Goal: Task Accomplishment & Management: Manage account settings

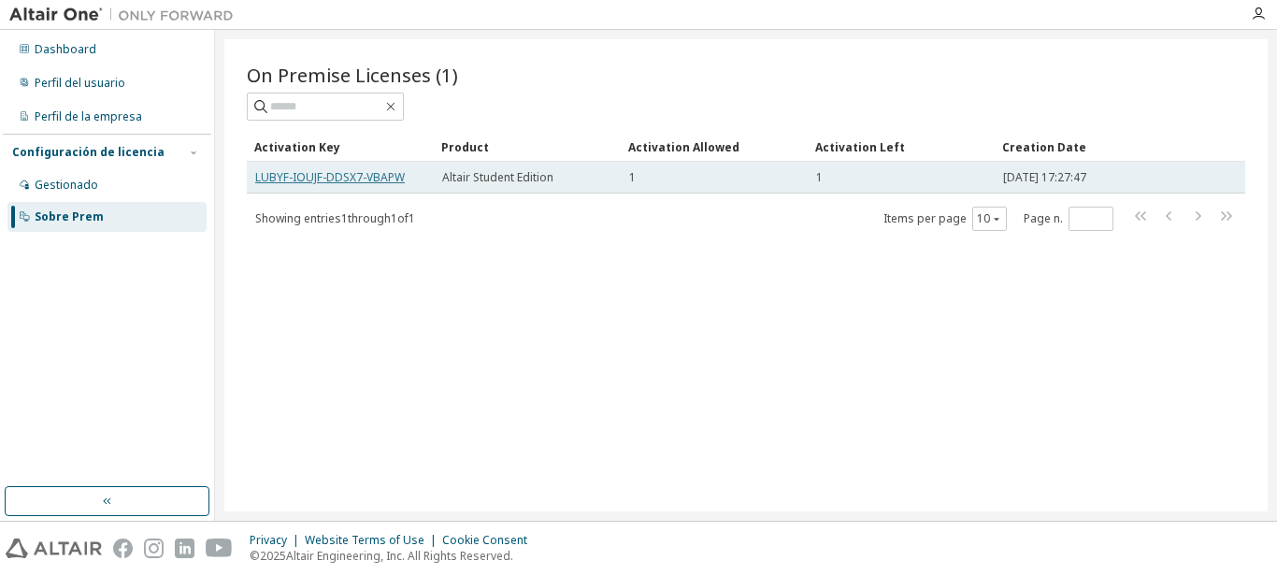
click at [333, 179] on link "LUBYF-IOUJF-DDSX7-VBAPW" at bounding box center [330, 177] width 150 height 16
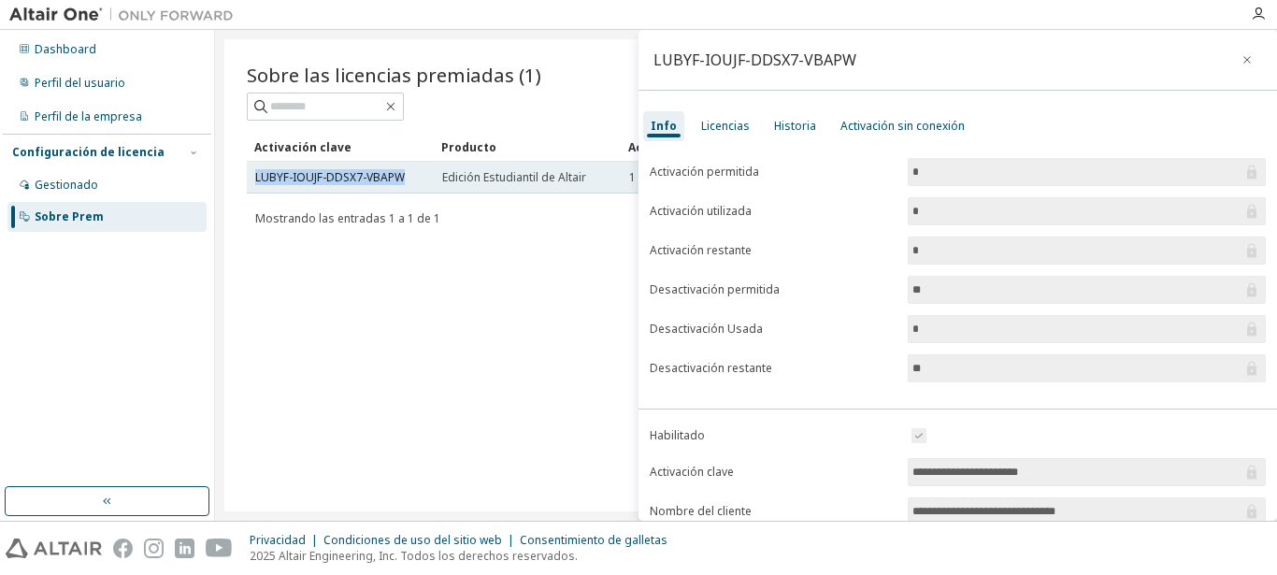
click at [408, 174] on div "LUBYF-IOUJF-DDSX7-VBAPW" at bounding box center [340, 177] width 170 height 15
copy link "LUBYF-IOUJF-DDSX7-VBAPW"
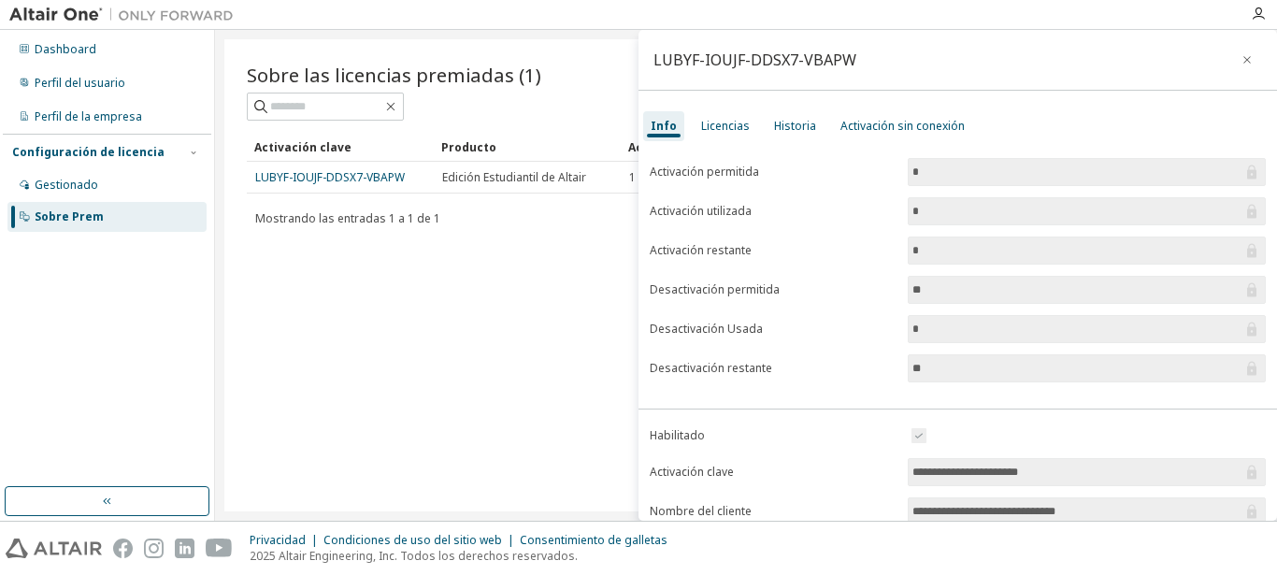
click at [830, 244] on label "Activación restante" at bounding box center [773, 250] width 247 height 15
click at [527, 254] on div "Sobre las licencias premiadas (1) Despejado Carga Salvar Guardar como Campo Ope…" at bounding box center [746, 275] width 1044 height 472
click at [1248, 59] on icon "button" at bounding box center [1247, 59] width 7 height 7
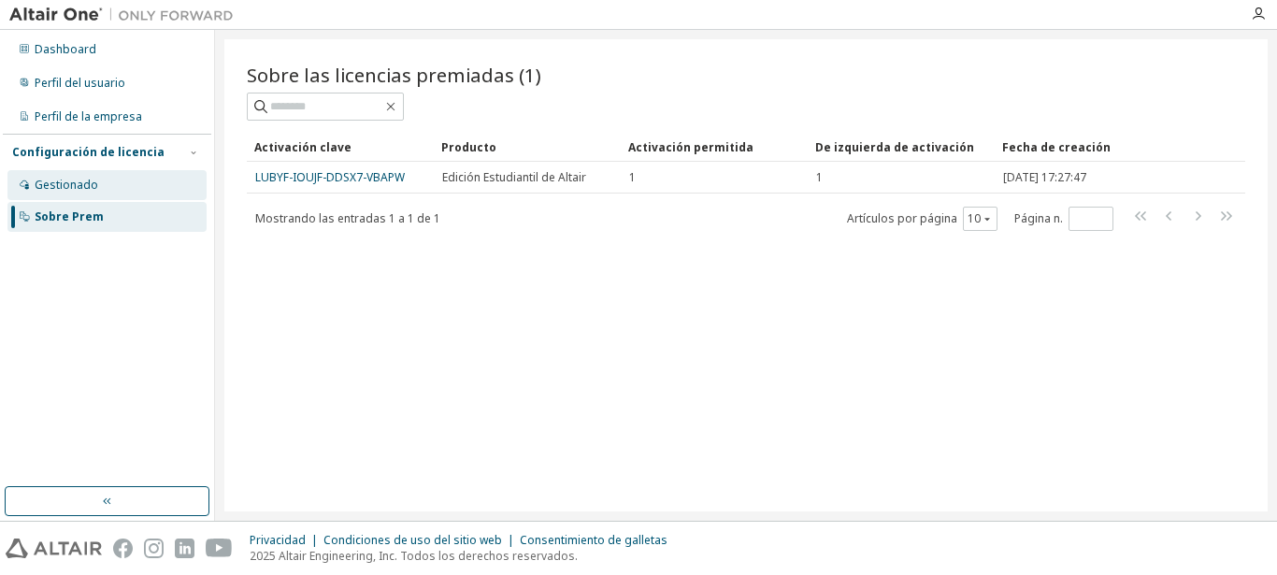
click at [105, 195] on div "Gestionado" at bounding box center [106, 185] width 199 height 30
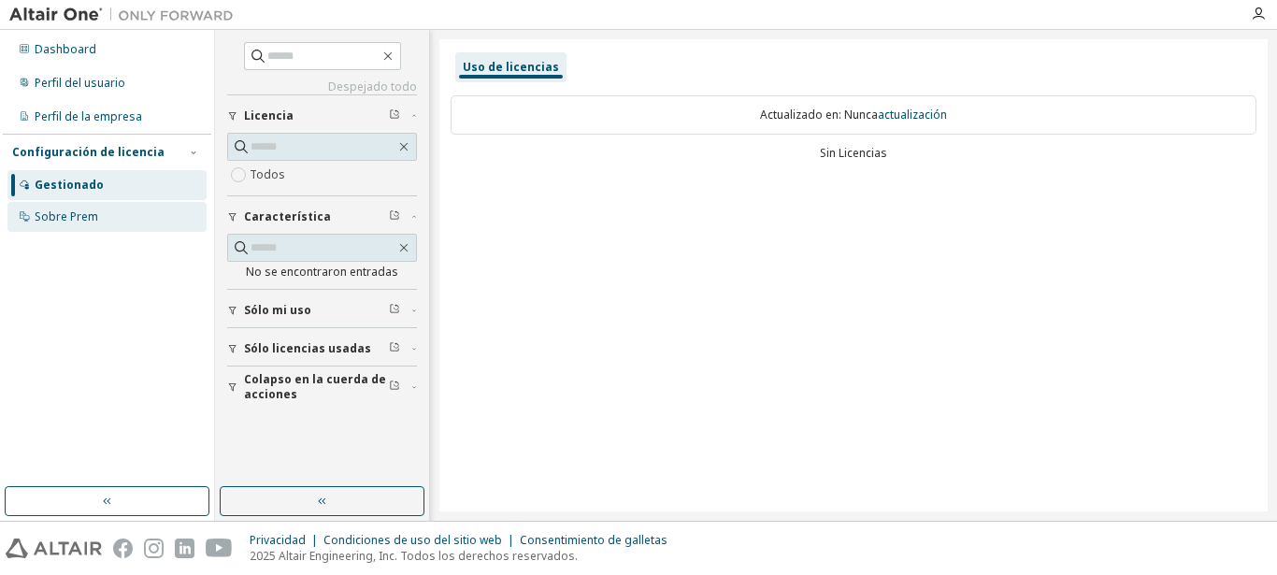
click at [119, 228] on div "Sobre Prem" at bounding box center [106, 217] width 199 height 30
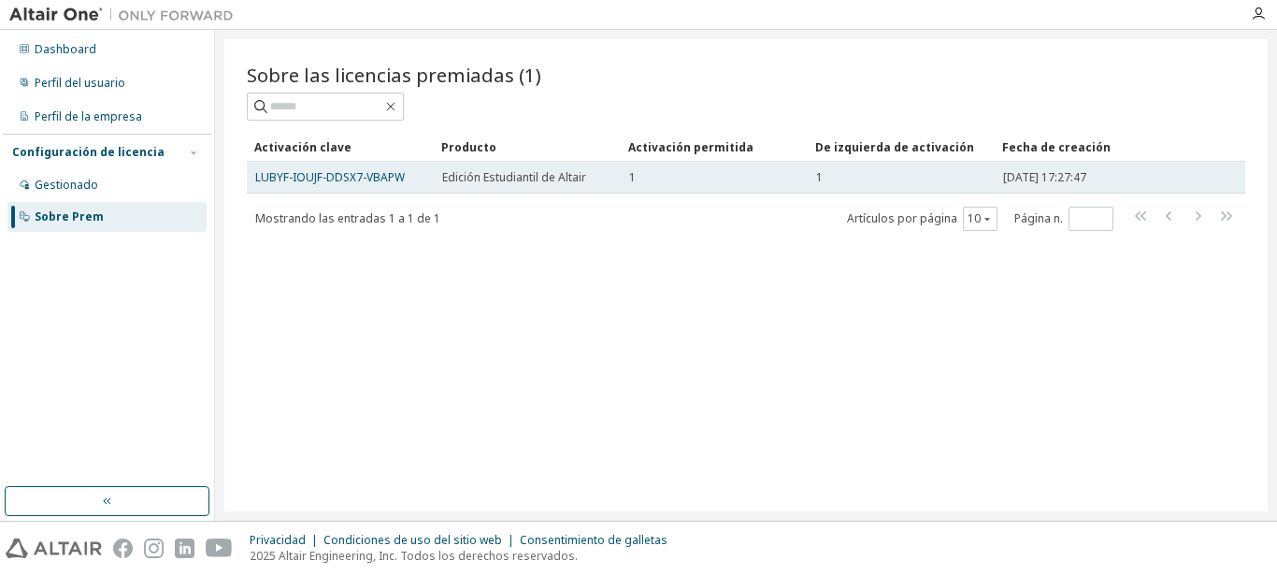
click at [464, 181] on span "Edición Estudiantil de Altair" at bounding box center [514, 177] width 144 height 15
click at [380, 181] on link "LUBYF-IOUJF-DDSX7-VBAPW" at bounding box center [330, 177] width 150 height 16
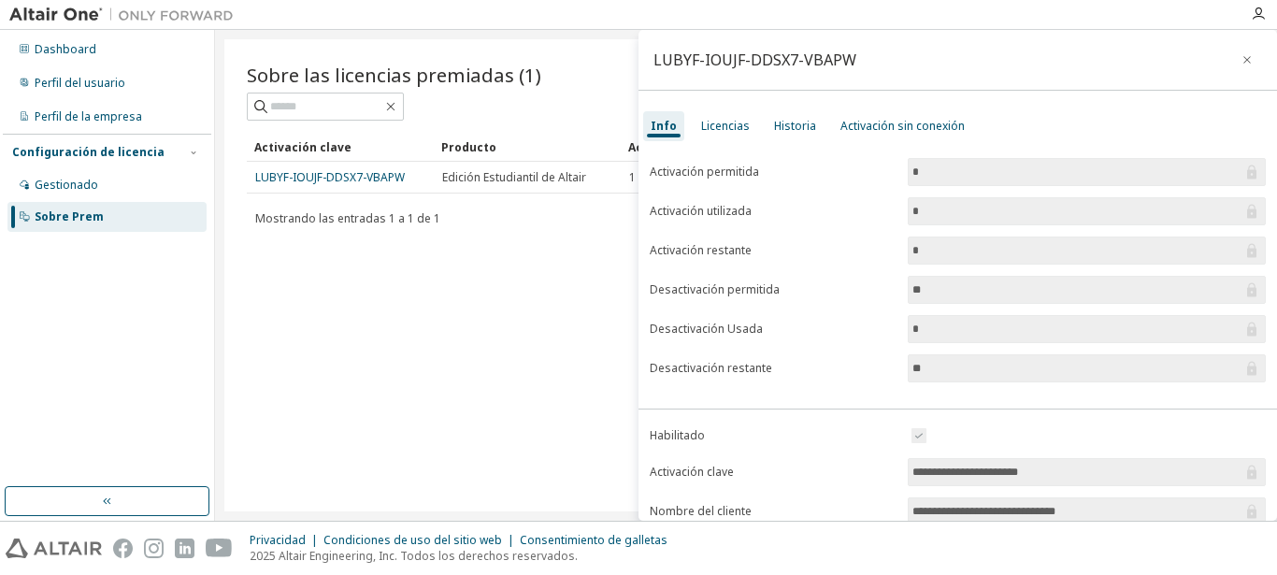
click at [129, 201] on div "Gestionado Sobre Prem" at bounding box center [107, 201] width 209 height 62
click at [281, 280] on div "Sobre las licencias premiadas (1) Despejado Carga Salvar Guardar como Campo Ope…" at bounding box center [746, 275] width 1044 height 472
click at [707, 121] on div "Licencias" at bounding box center [725, 126] width 49 height 15
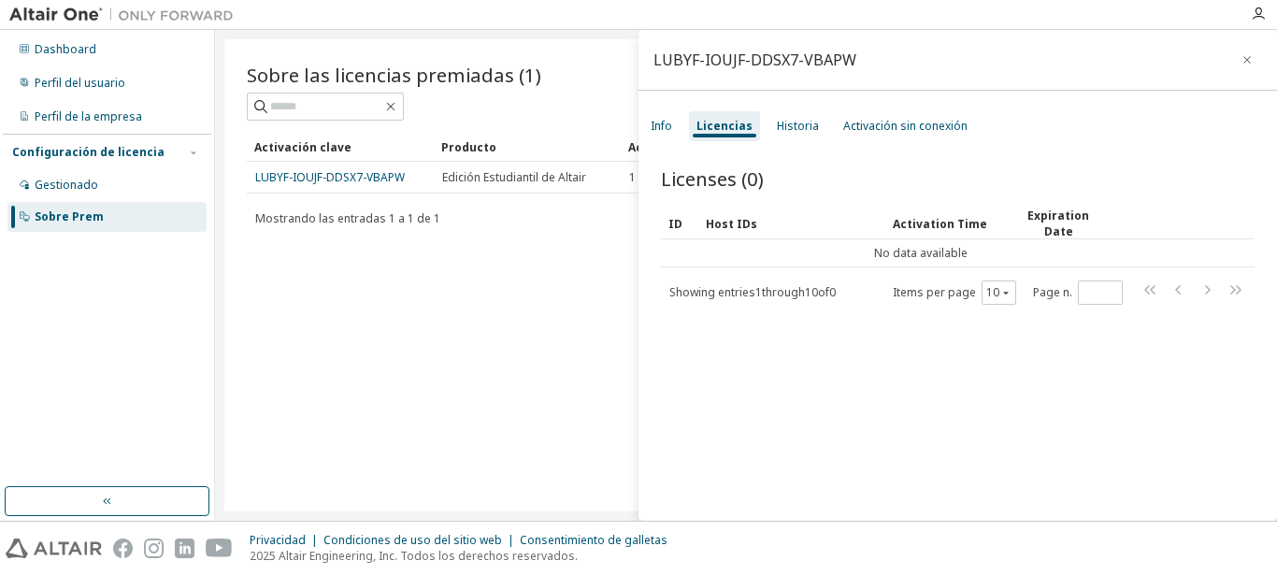
drag, startPoint x: 763, startPoint y: 291, endPoint x: 816, endPoint y: 194, distance: 110.9
click at [816, 194] on div "Licenses (0) Clear Load Save Save As Field Operator Value Select filter Select …" at bounding box center [958, 236] width 594 height 140
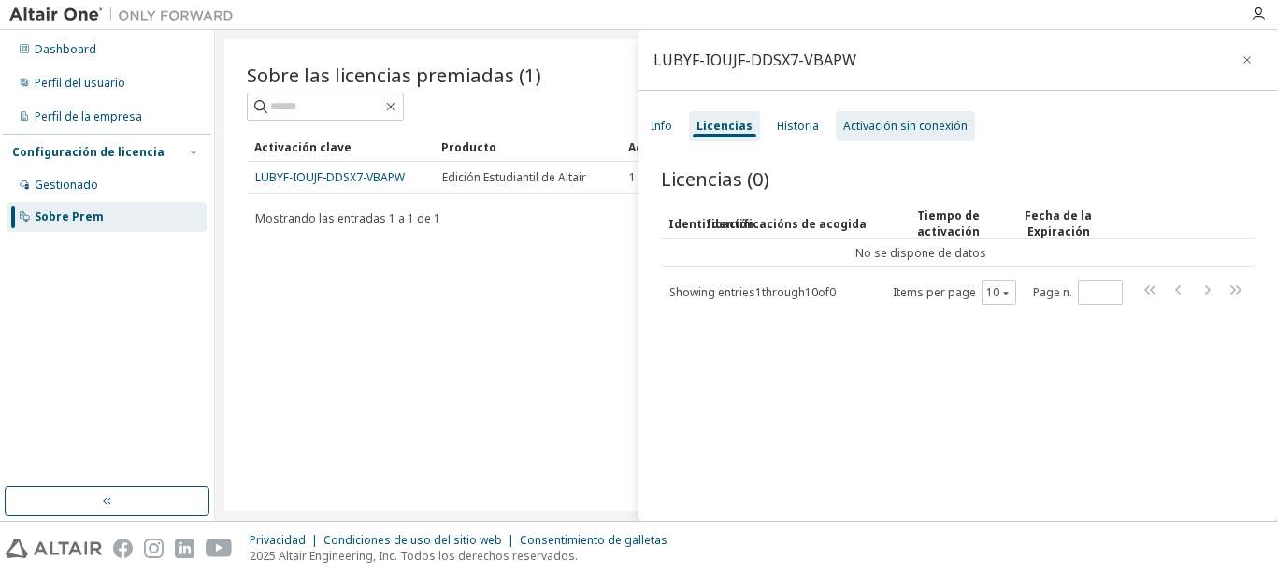
click at [866, 121] on div "Activación sin conexión" at bounding box center [905, 126] width 124 height 15
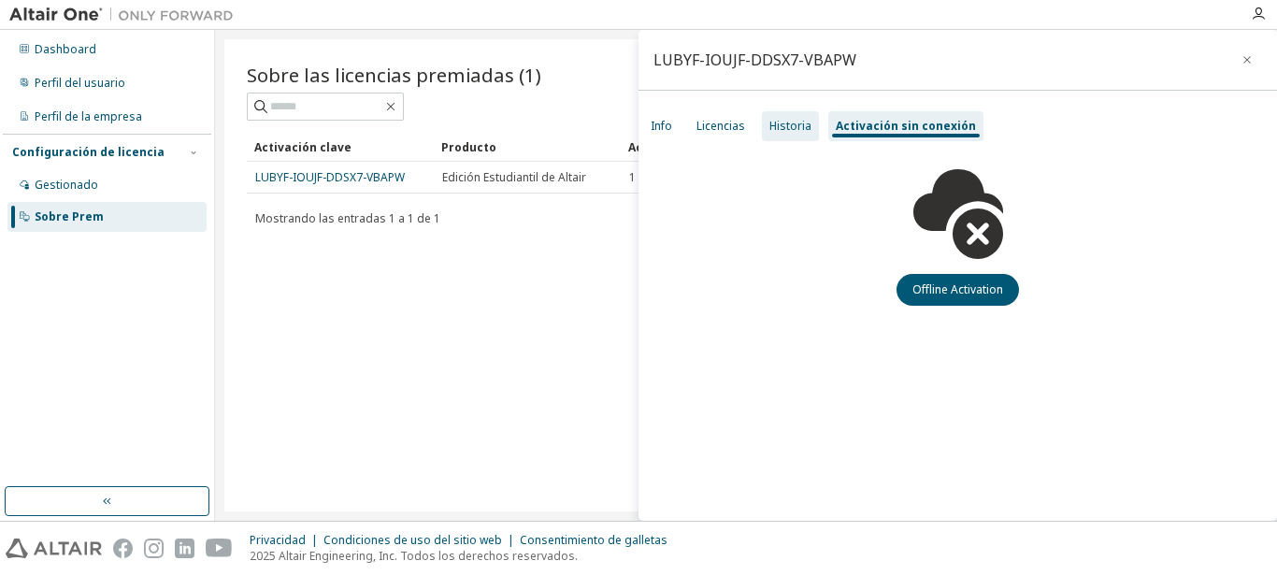
click at [798, 117] on div "Historia" at bounding box center [790, 126] width 57 height 30
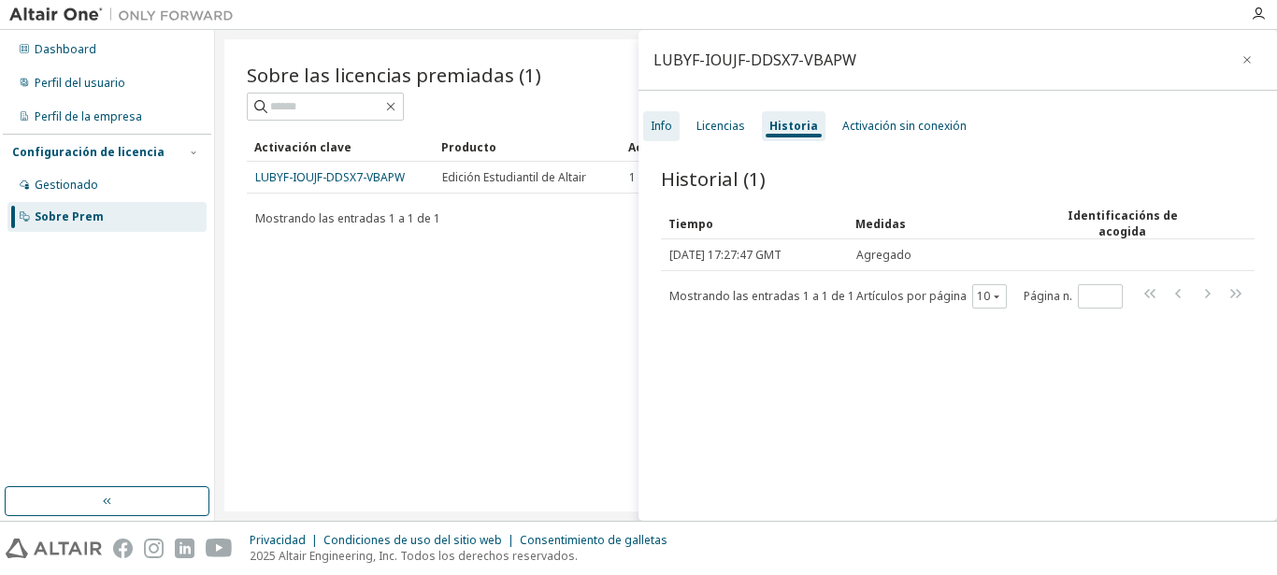
click at [663, 131] on div "Info" at bounding box center [662, 126] width 22 height 15
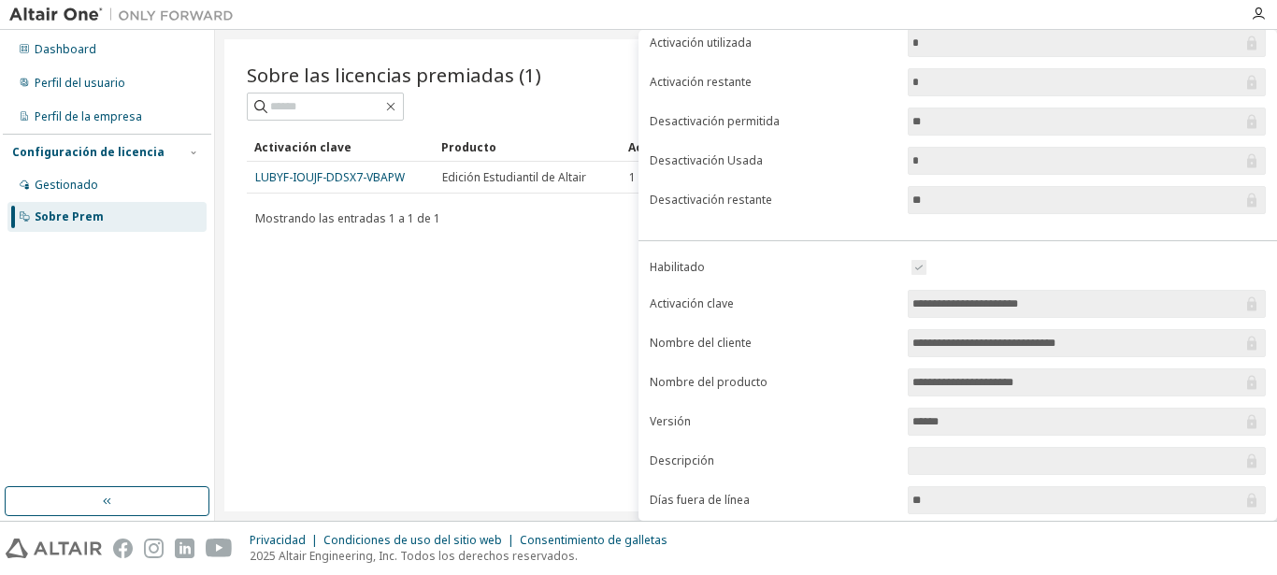
scroll to position [287, 0]
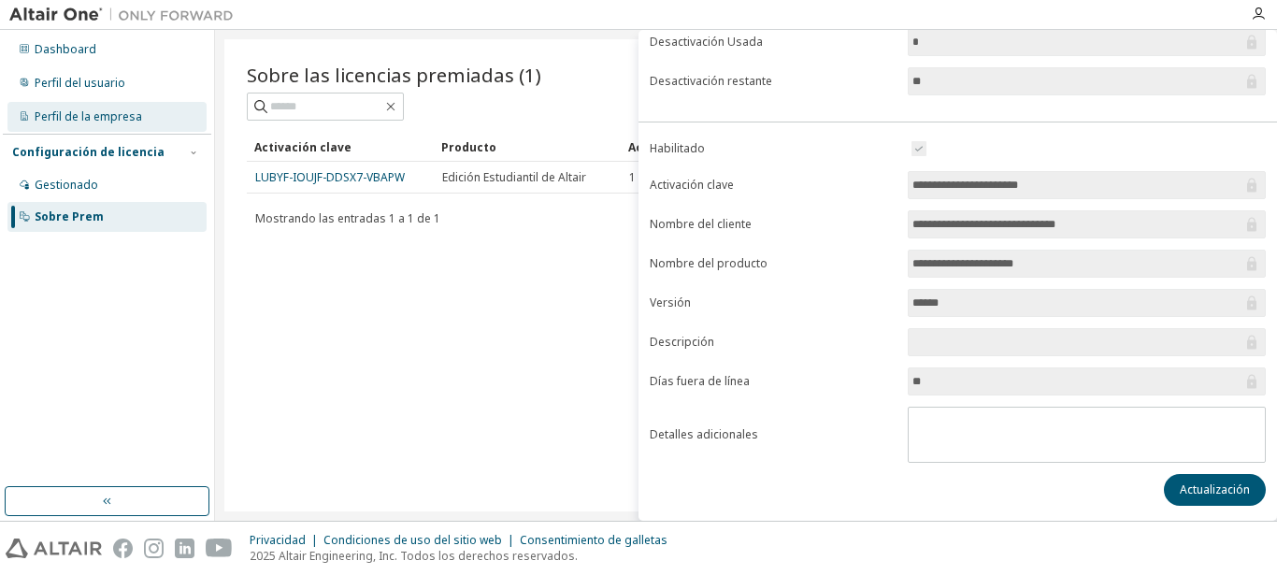
click at [95, 109] on div "Perfil de la empresa" at bounding box center [89, 116] width 108 height 15
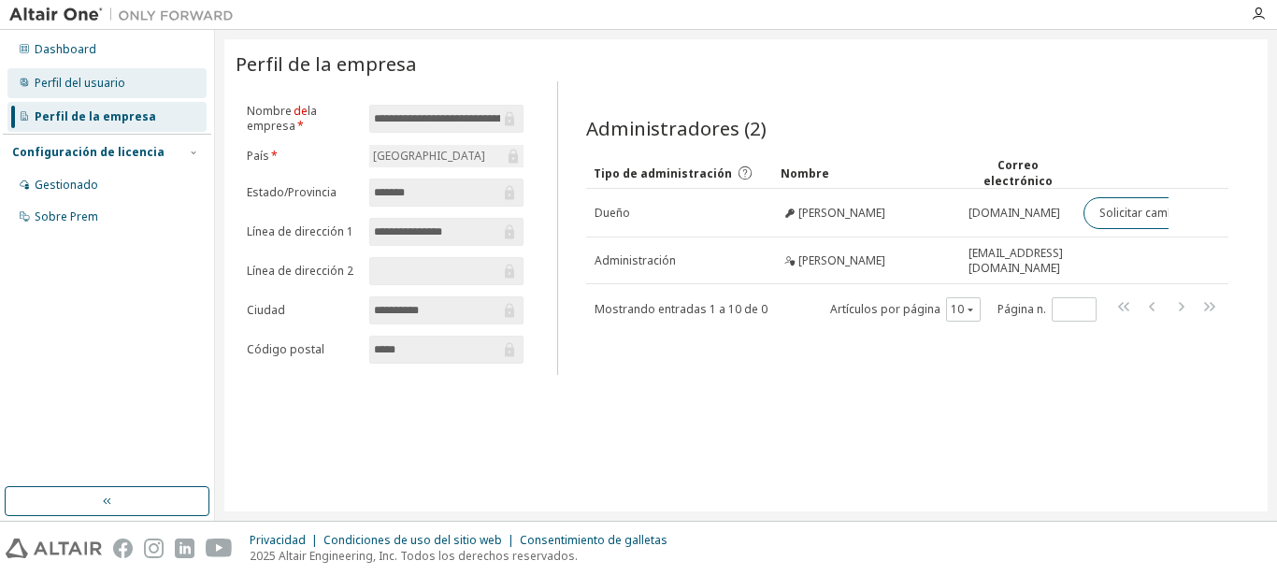
click at [98, 69] on div "Perfil del usuario" at bounding box center [106, 83] width 199 height 30
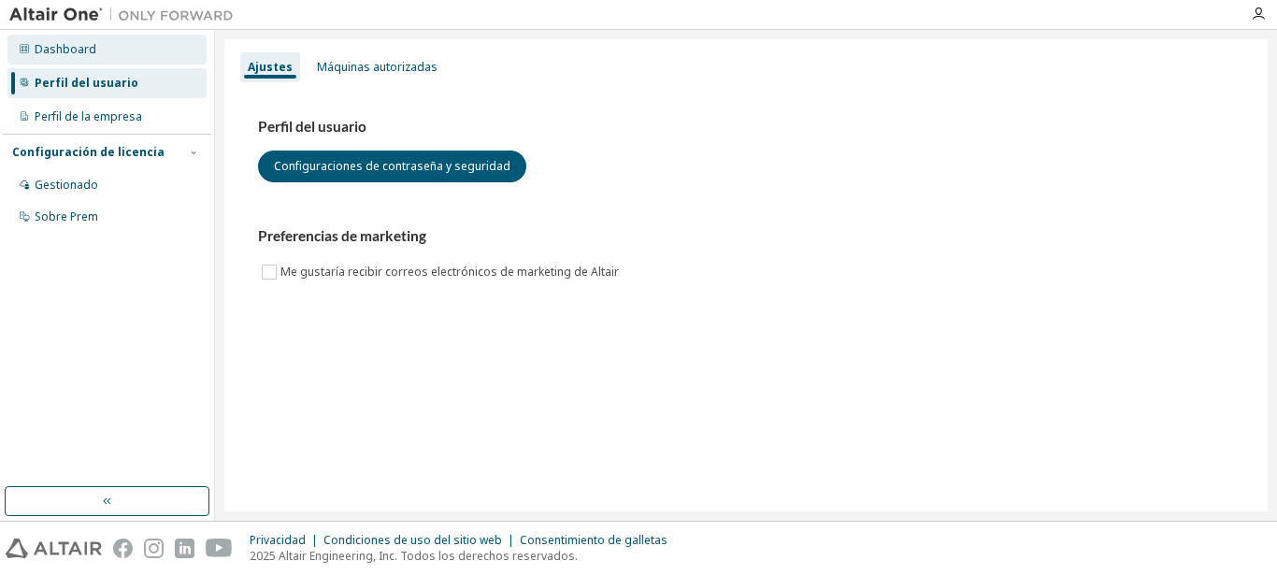
click at [87, 44] on div "Dashboard" at bounding box center [66, 49] width 62 height 15
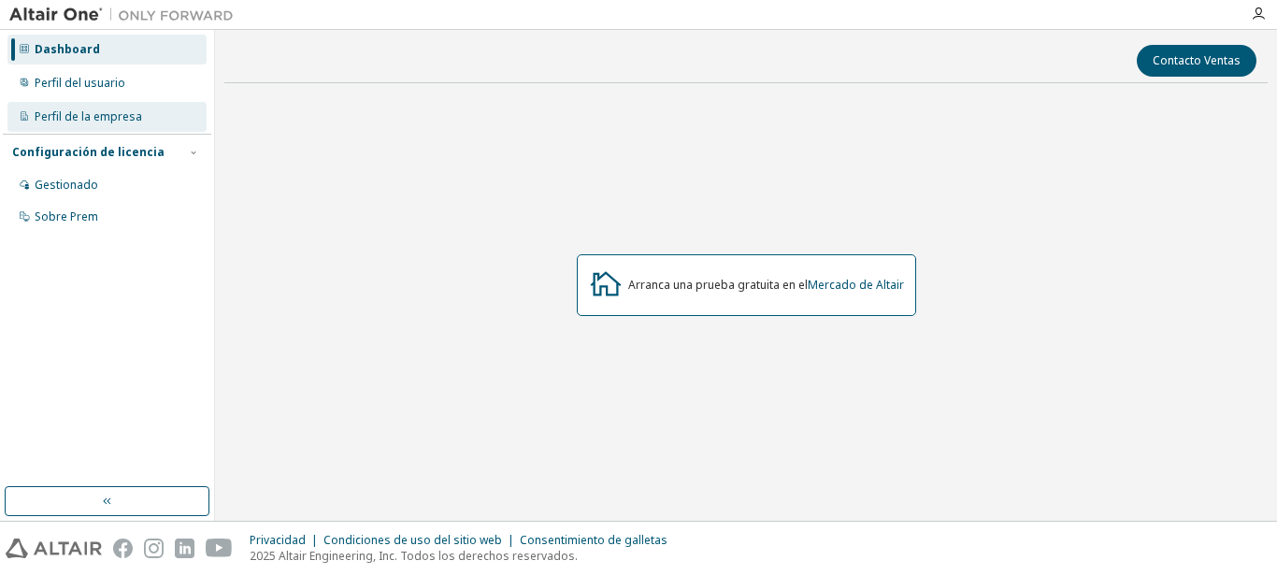
click at [98, 130] on div "Perfil de la empresa" at bounding box center [106, 117] width 199 height 30
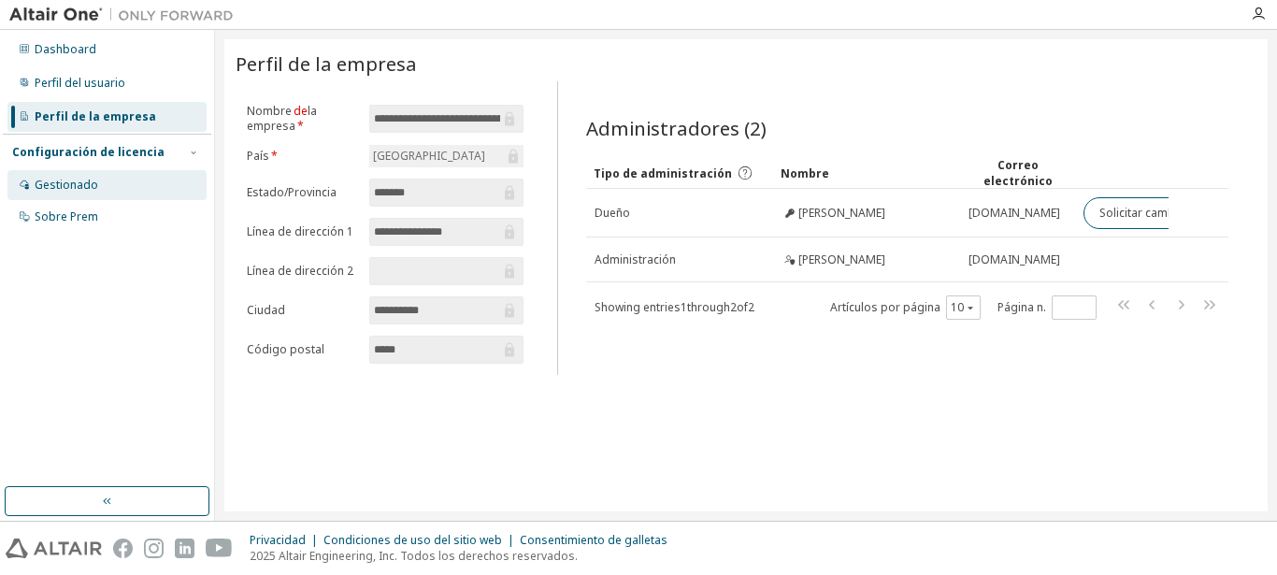
click at [96, 180] on div "Gestionado" at bounding box center [106, 185] width 199 height 30
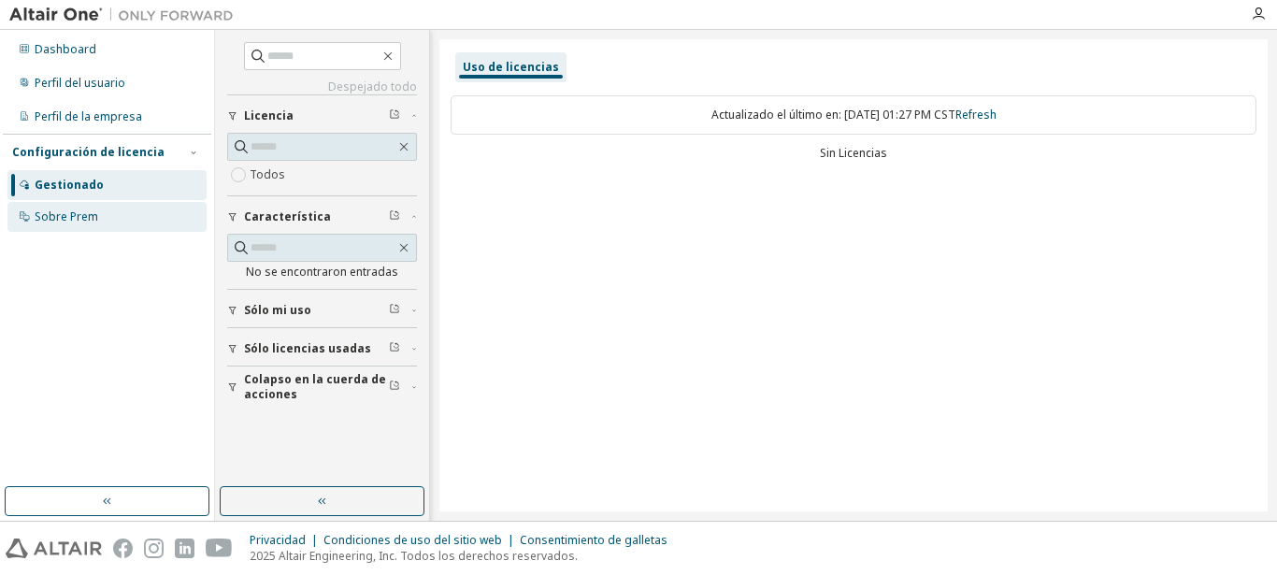
click at [108, 212] on div "Sobre Prem" at bounding box center [106, 217] width 199 height 30
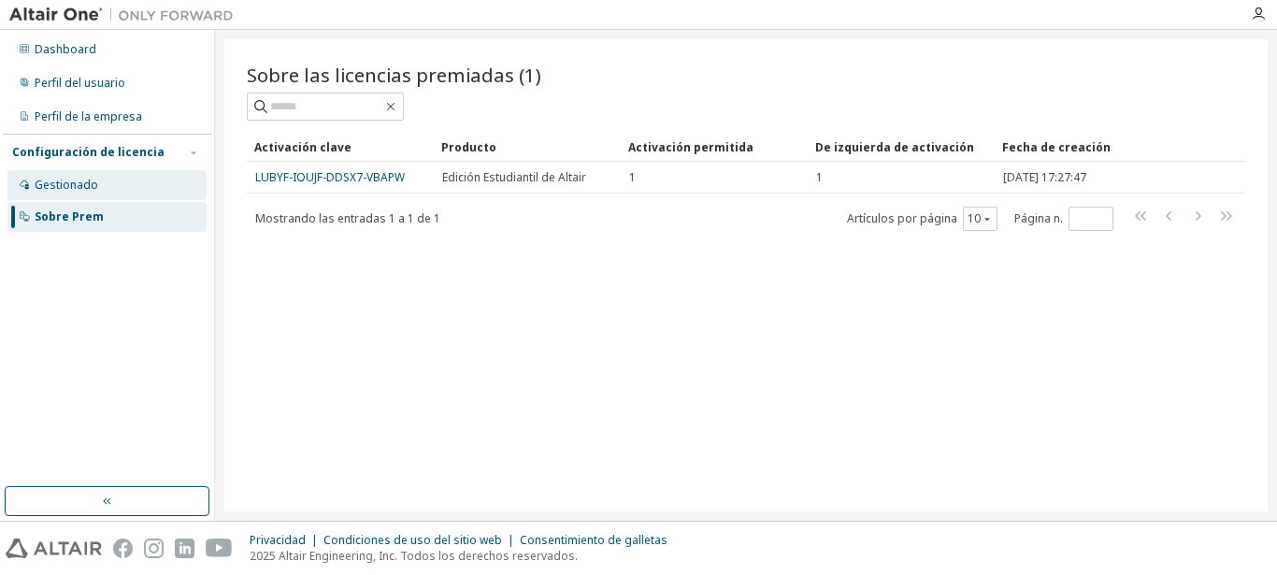
click at [97, 173] on div "Gestionado" at bounding box center [106, 185] width 199 height 30
